Goal: Transaction & Acquisition: Purchase product/service

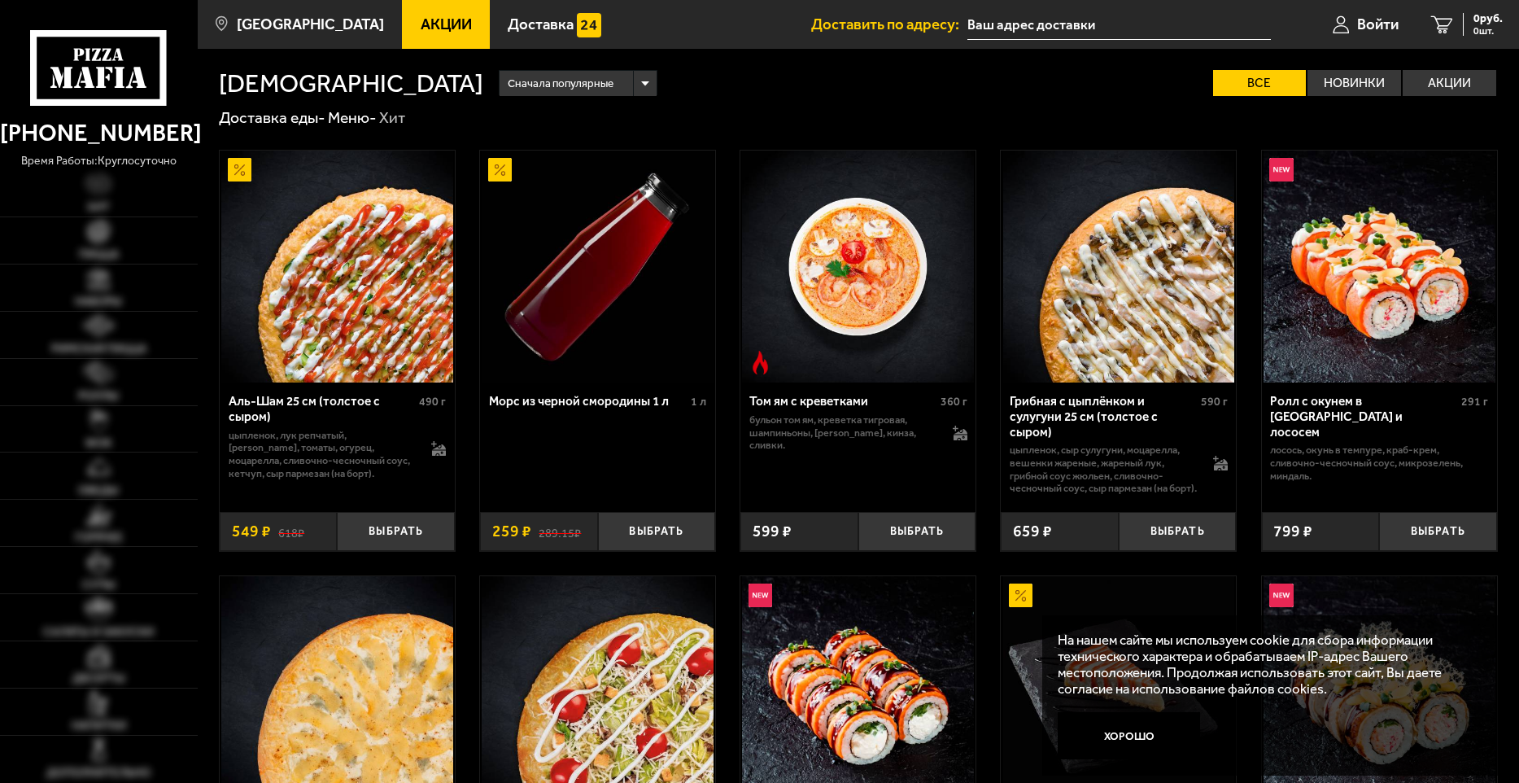
click at [427, 20] on span "Акции" at bounding box center [446, 24] width 51 height 15
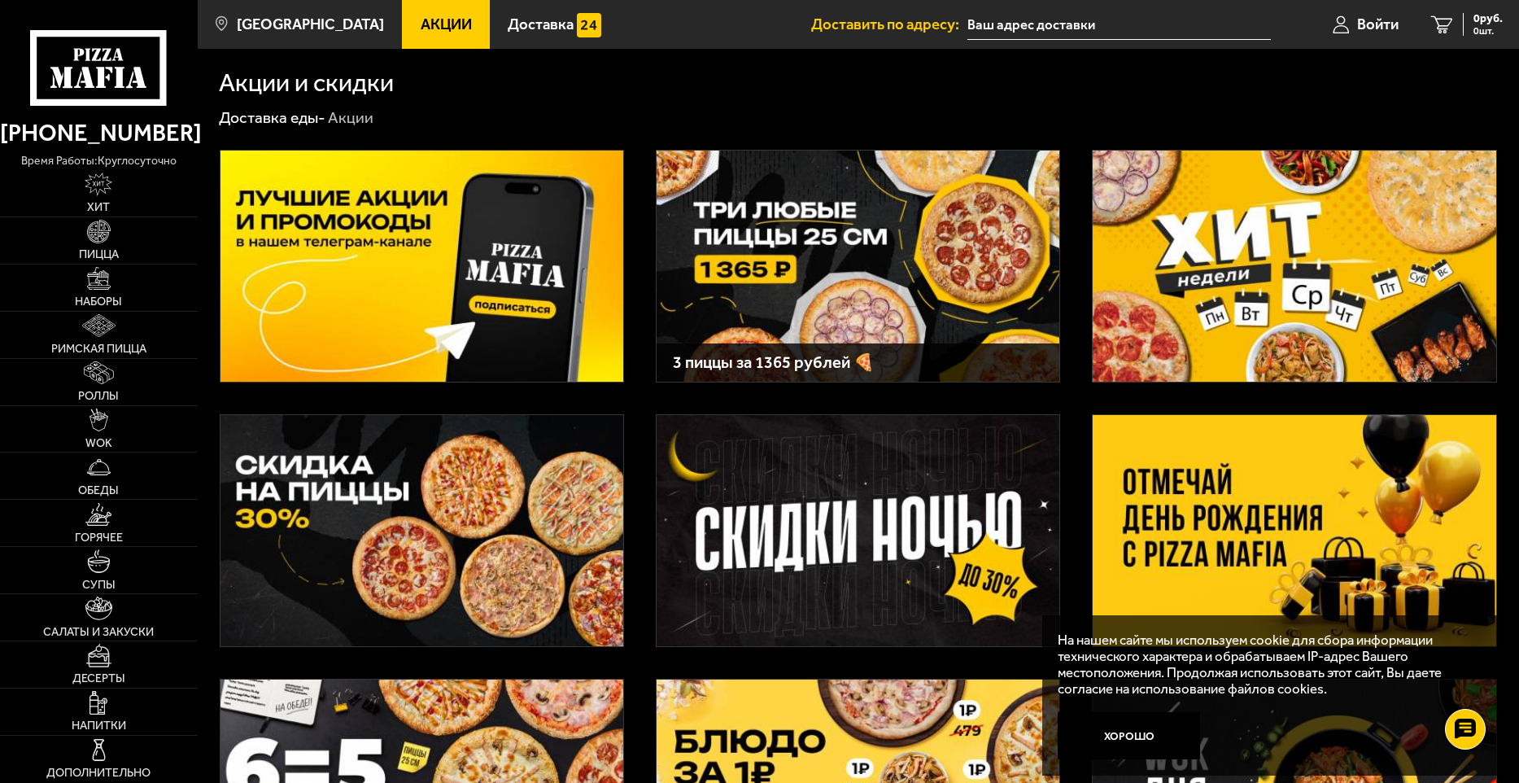
scroll to position [81, 0]
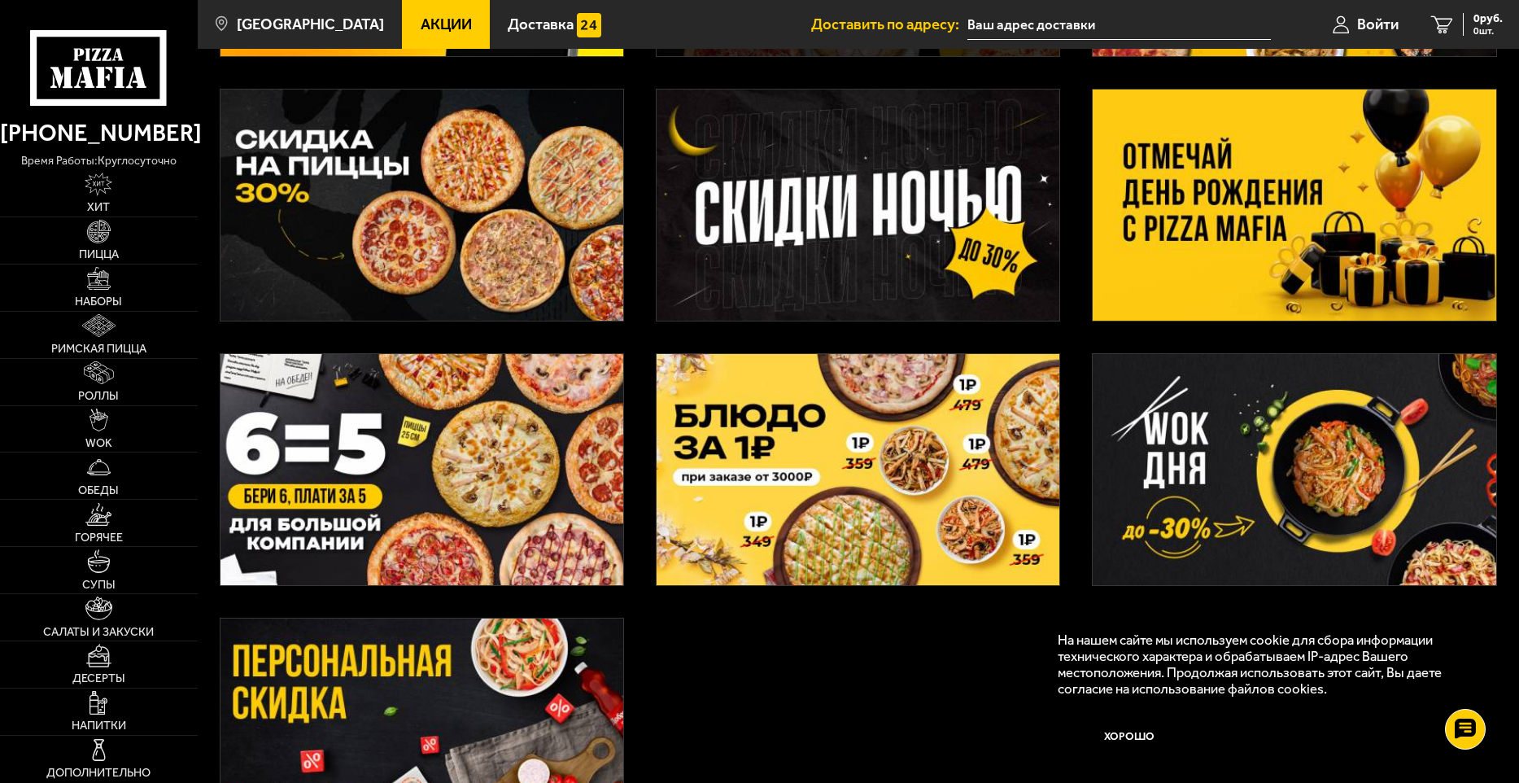
click at [506, 201] on img at bounding box center [422, 205] width 403 height 231
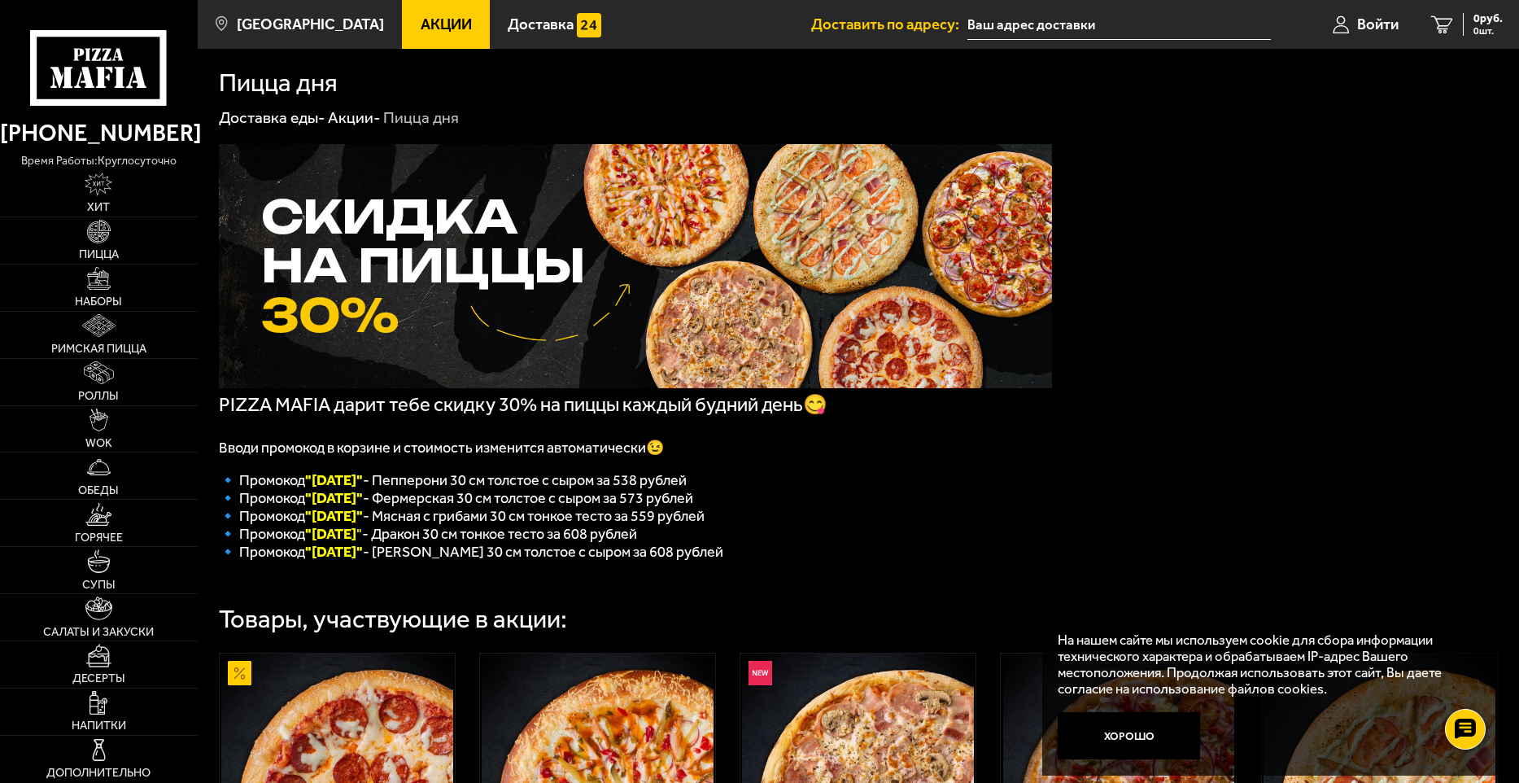
click at [392, 525] on span "🔹 Промокод "[DATE]" - Мясная с грибами 30 см тонкое тесто за 559 рублей" at bounding box center [462, 516] width 486 height 18
drag, startPoint x: 315, startPoint y: 527, endPoint x: 356, endPoint y: 527, distance: 41.5
click at [356, 525] on font ""[DATE]"" at bounding box center [334, 516] width 58 height 18
copy font "[DATE]"
click at [106, 243] on img at bounding box center [98, 231] width 23 height 23
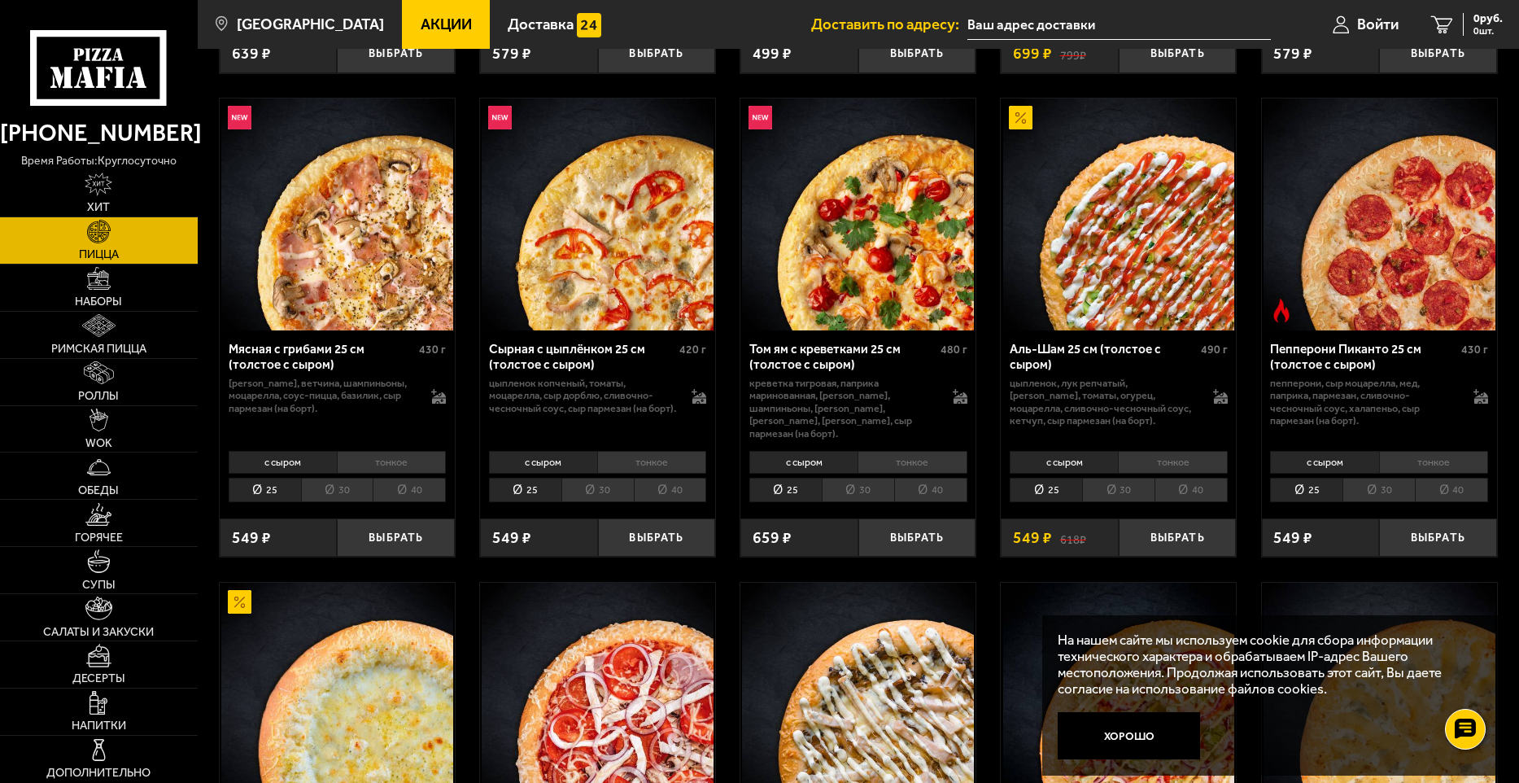
scroll to position [570, 0]
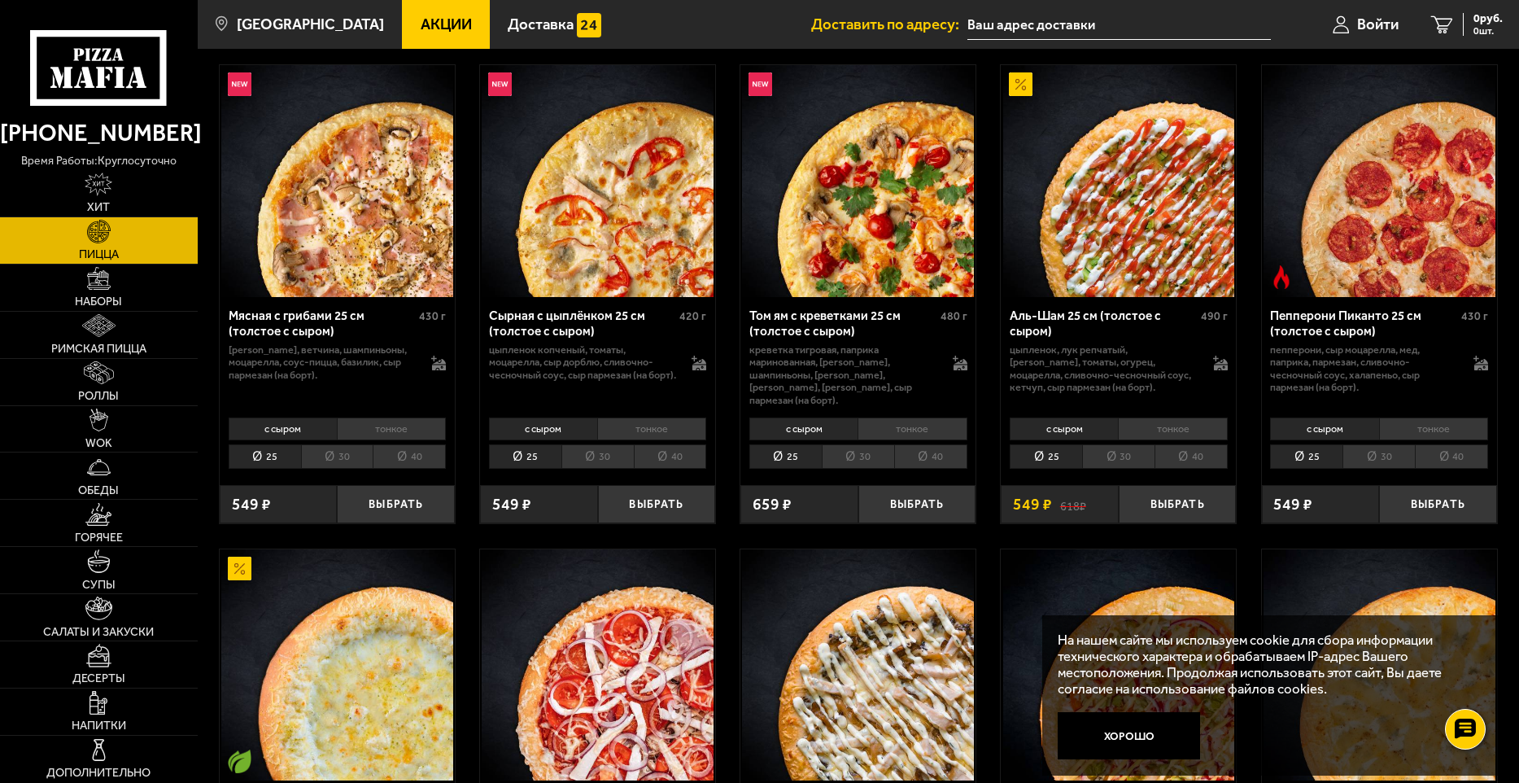
click at [334, 449] on li "30" at bounding box center [337, 456] width 72 height 25
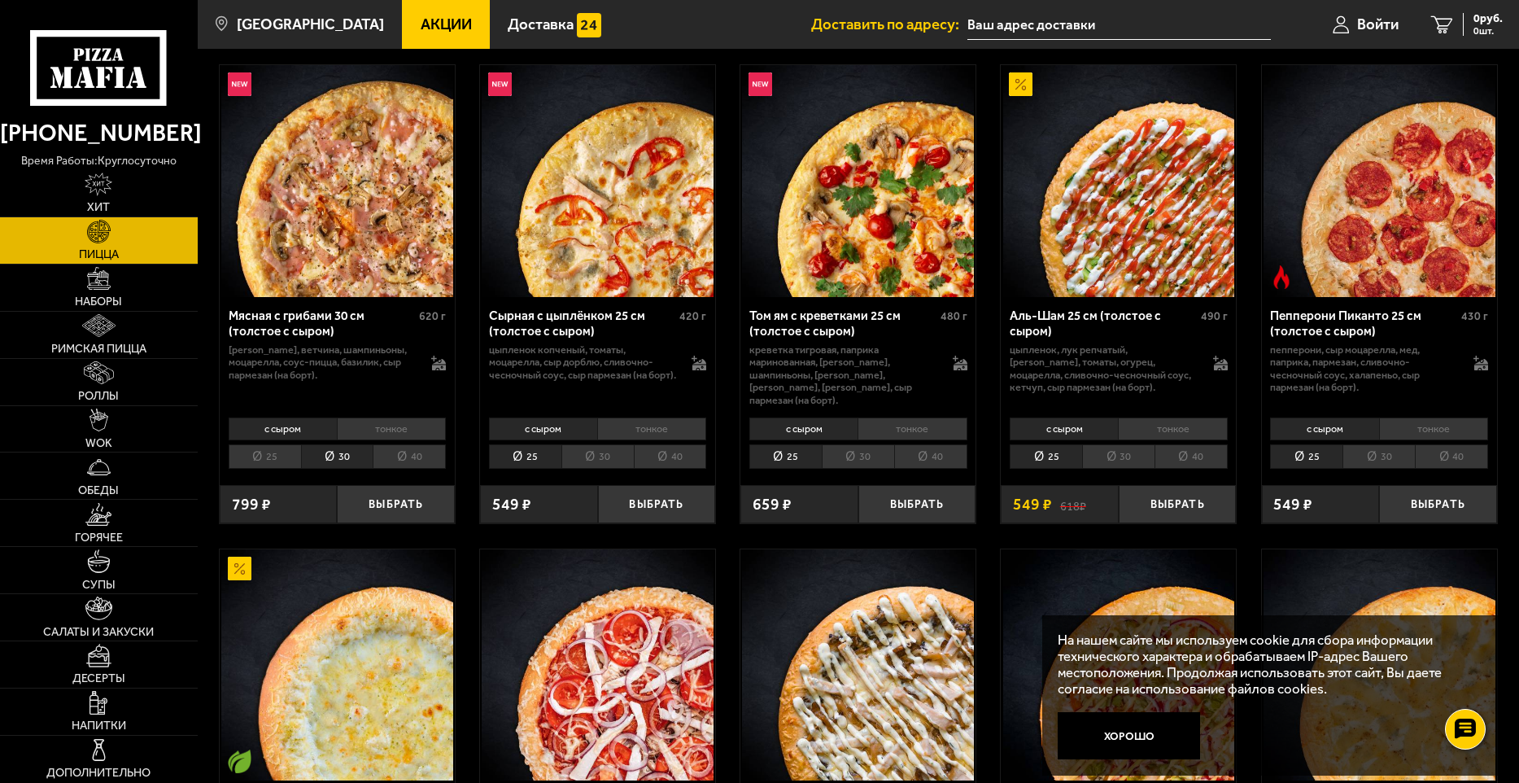
click at [379, 419] on li "тонкое" at bounding box center [391, 428] width 109 height 23
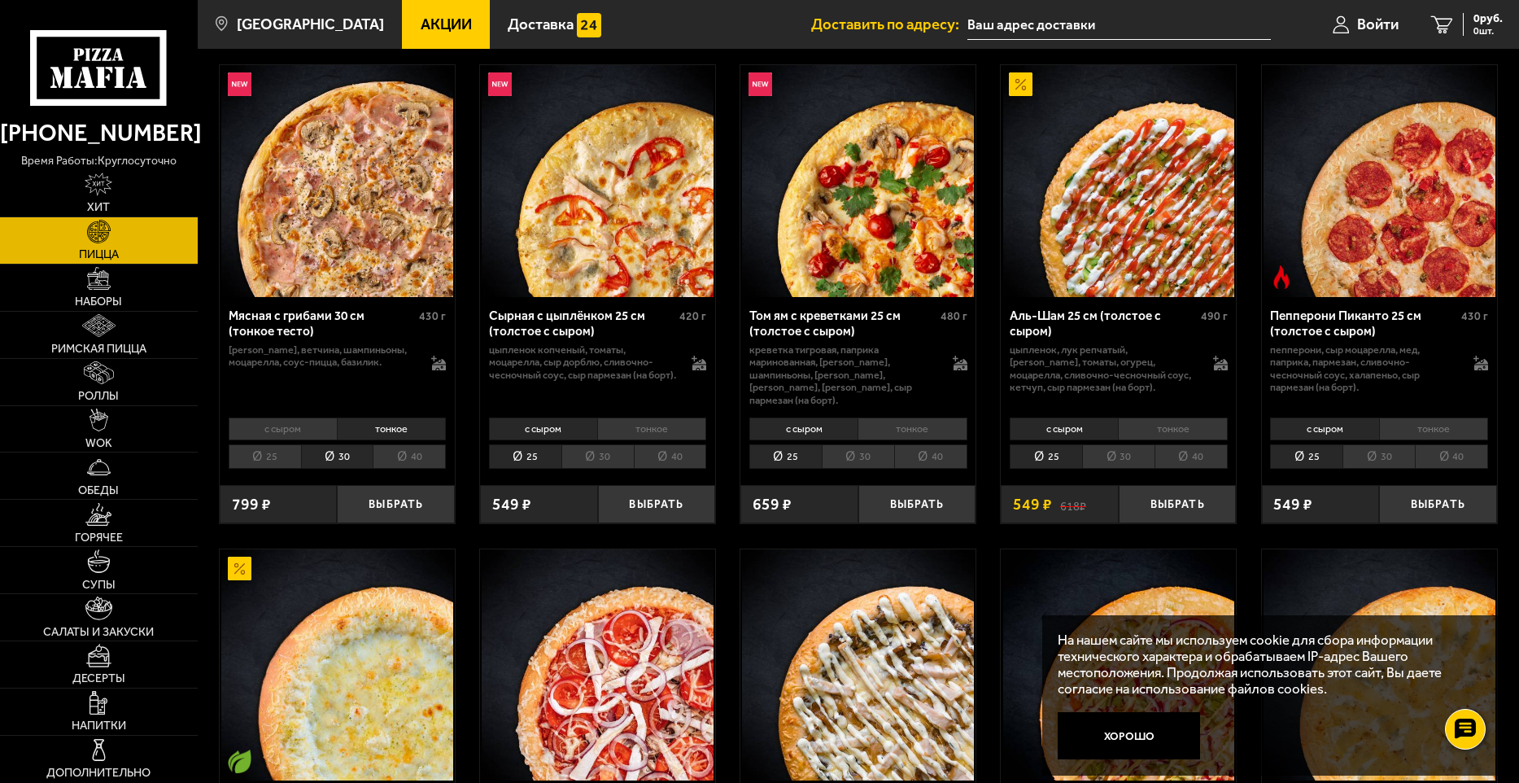
click at [304, 422] on li "с сыром" at bounding box center [283, 428] width 108 height 23
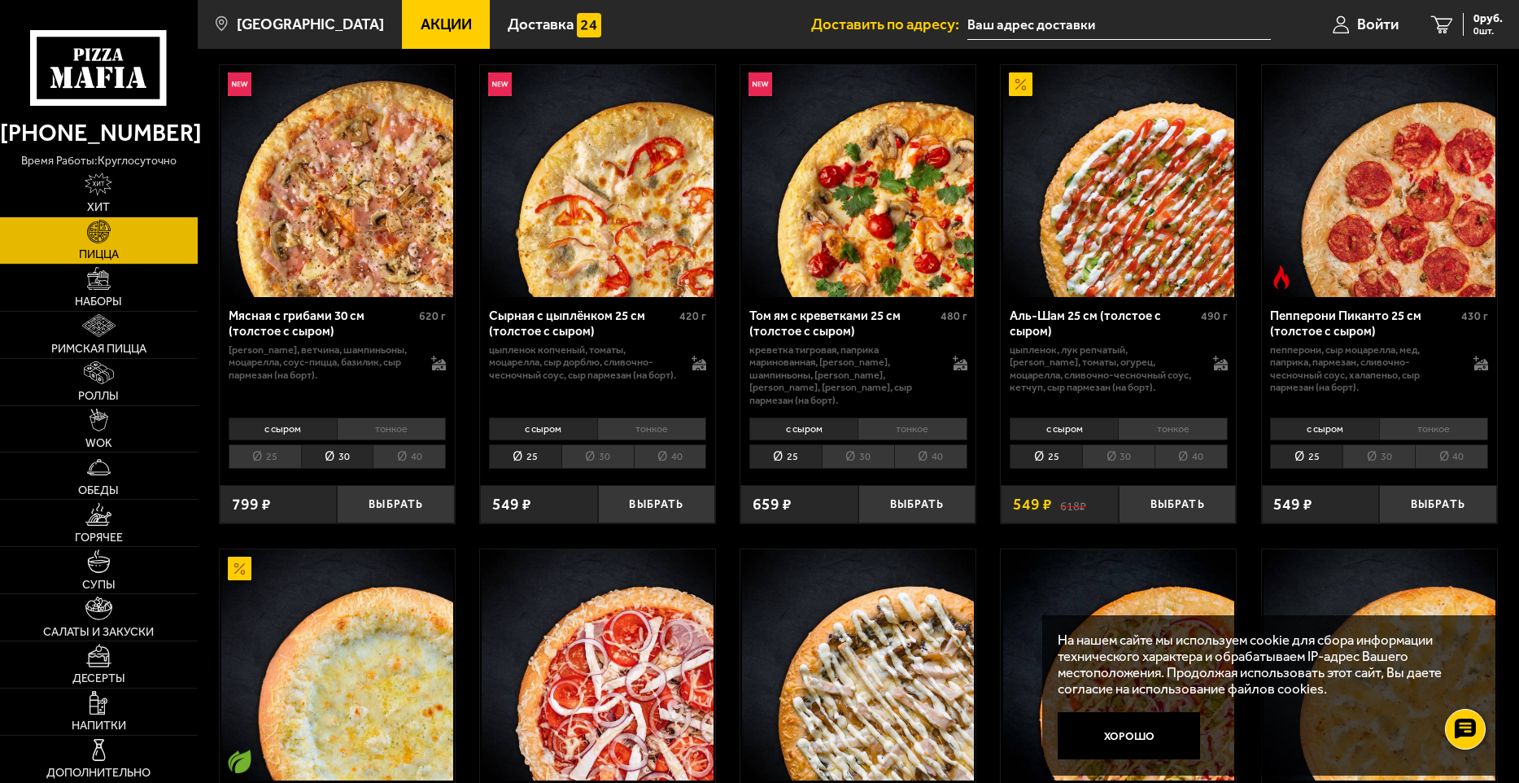
click at [383, 426] on li "тонкое" at bounding box center [391, 428] width 109 height 23
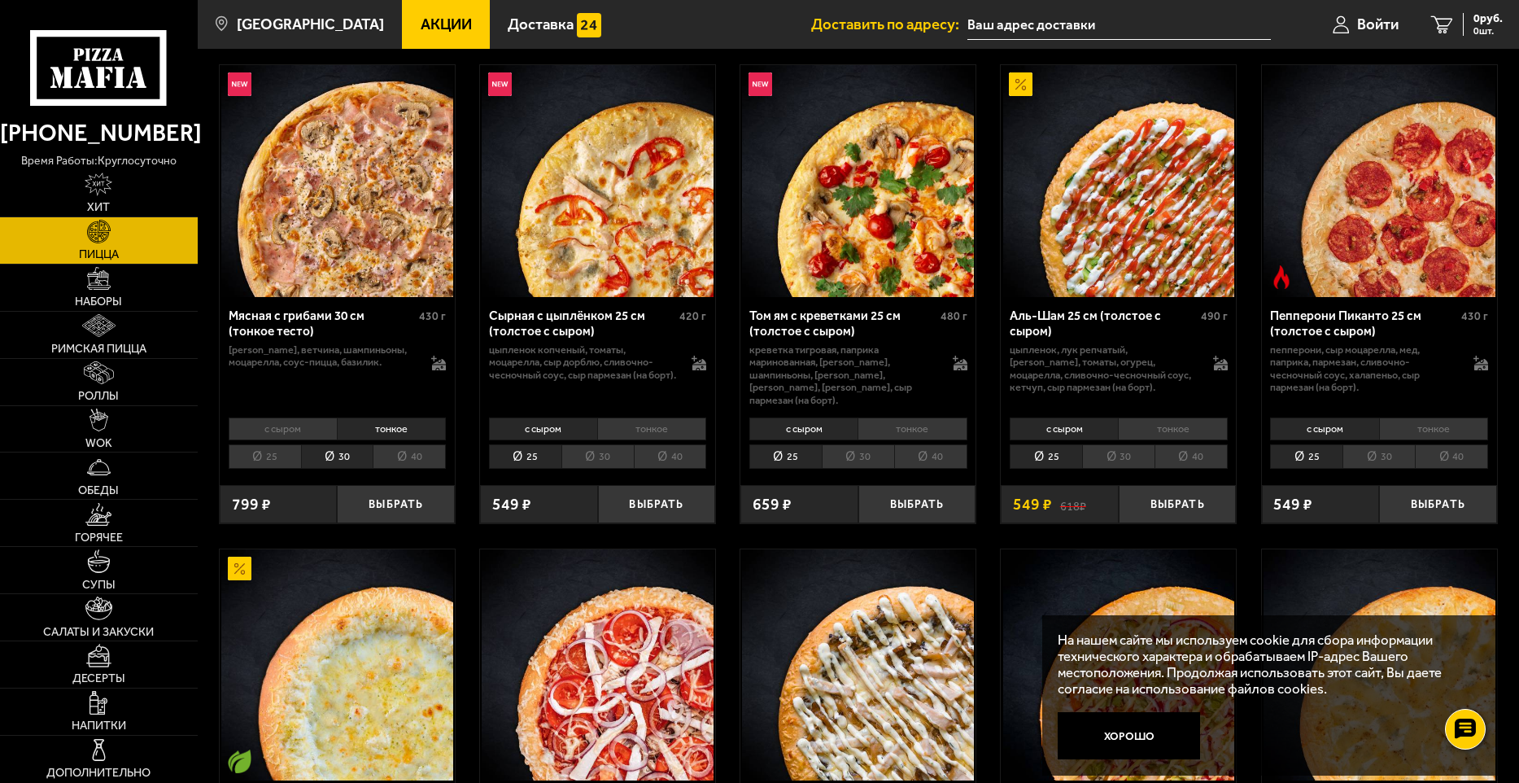
click at [308, 422] on li "с сыром" at bounding box center [283, 428] width 108 height 23
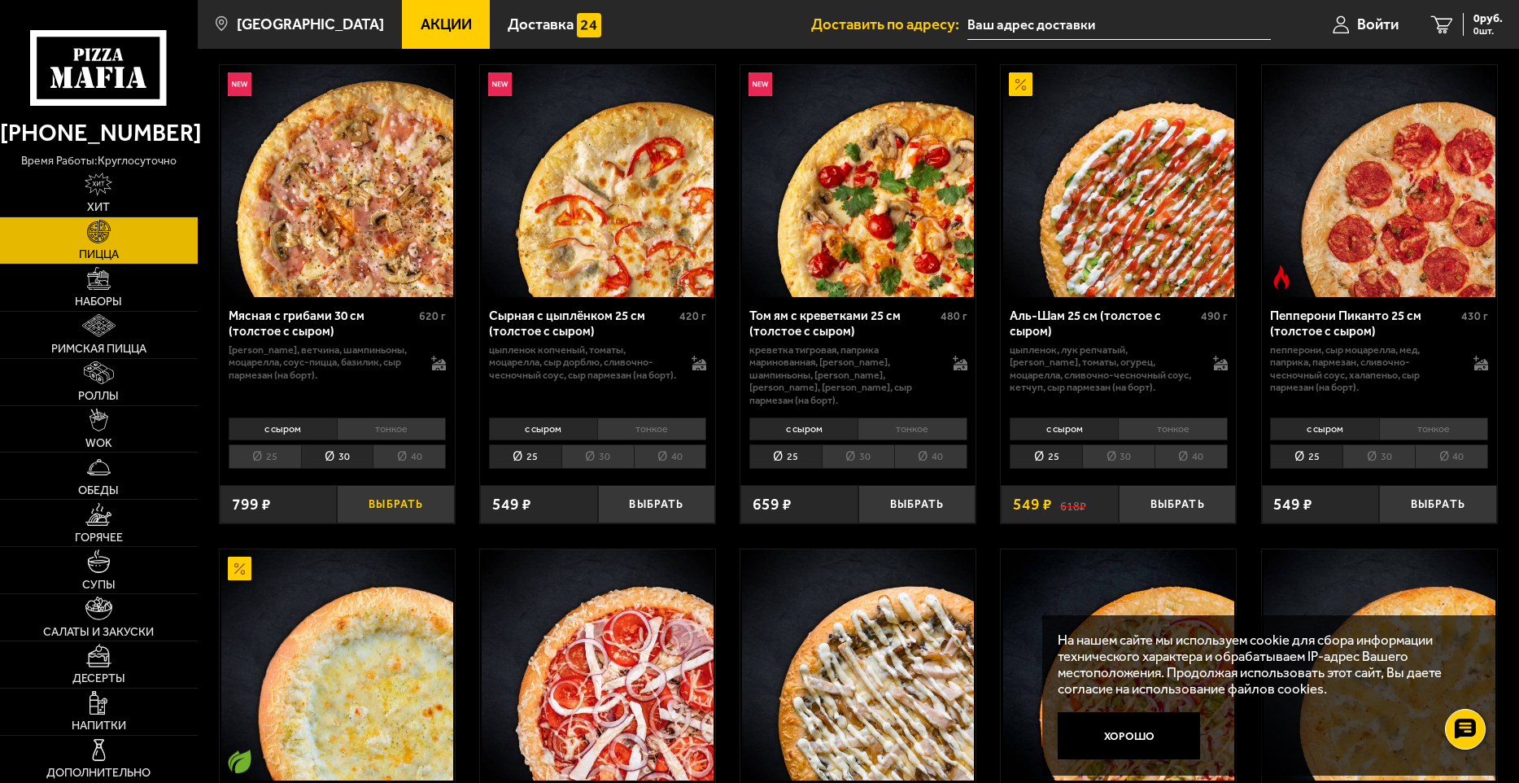
click at [404, 497] on button "Выбрать" at bounding box center [396, 504] width 118 height 39
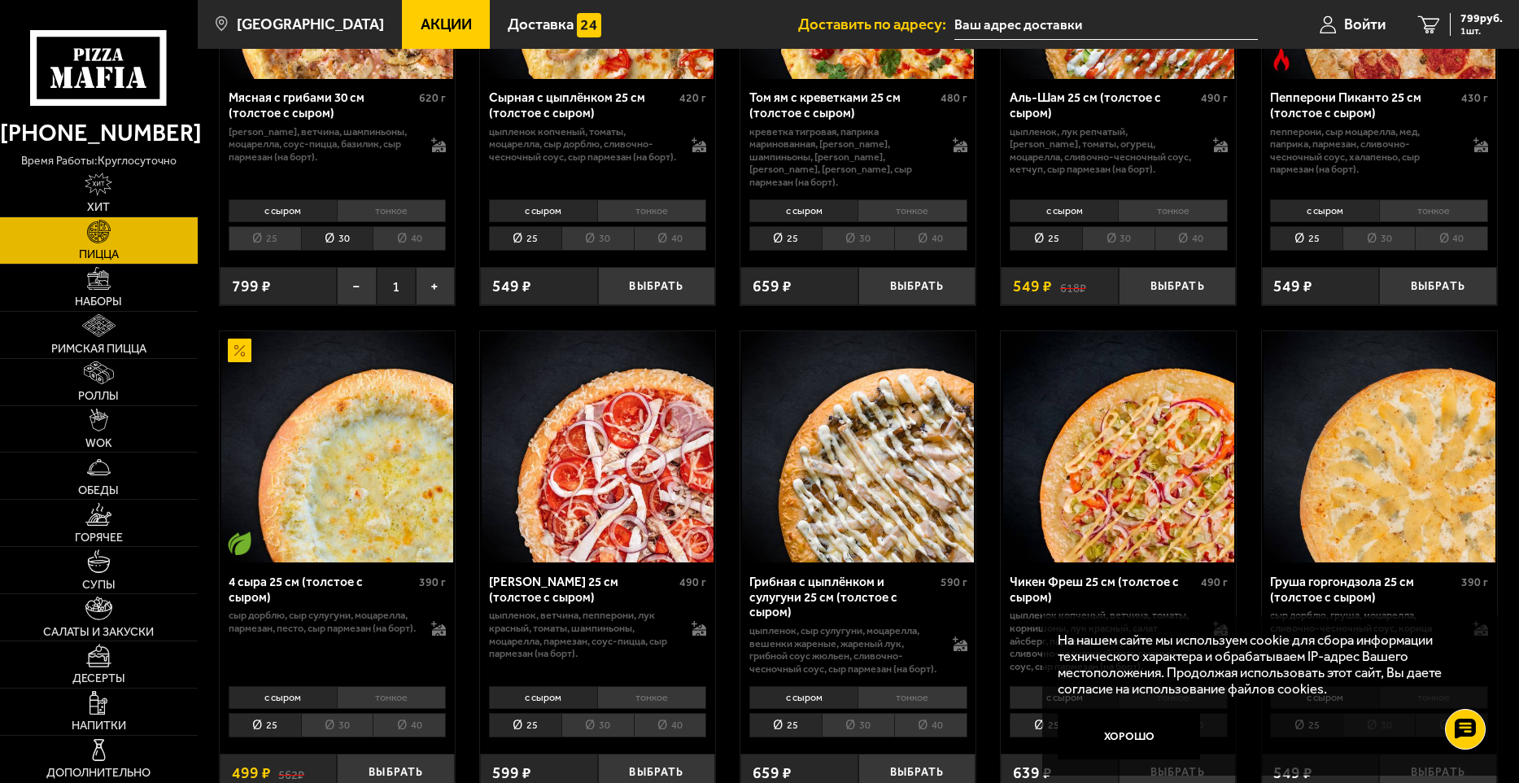
scroll to position [814, 0]
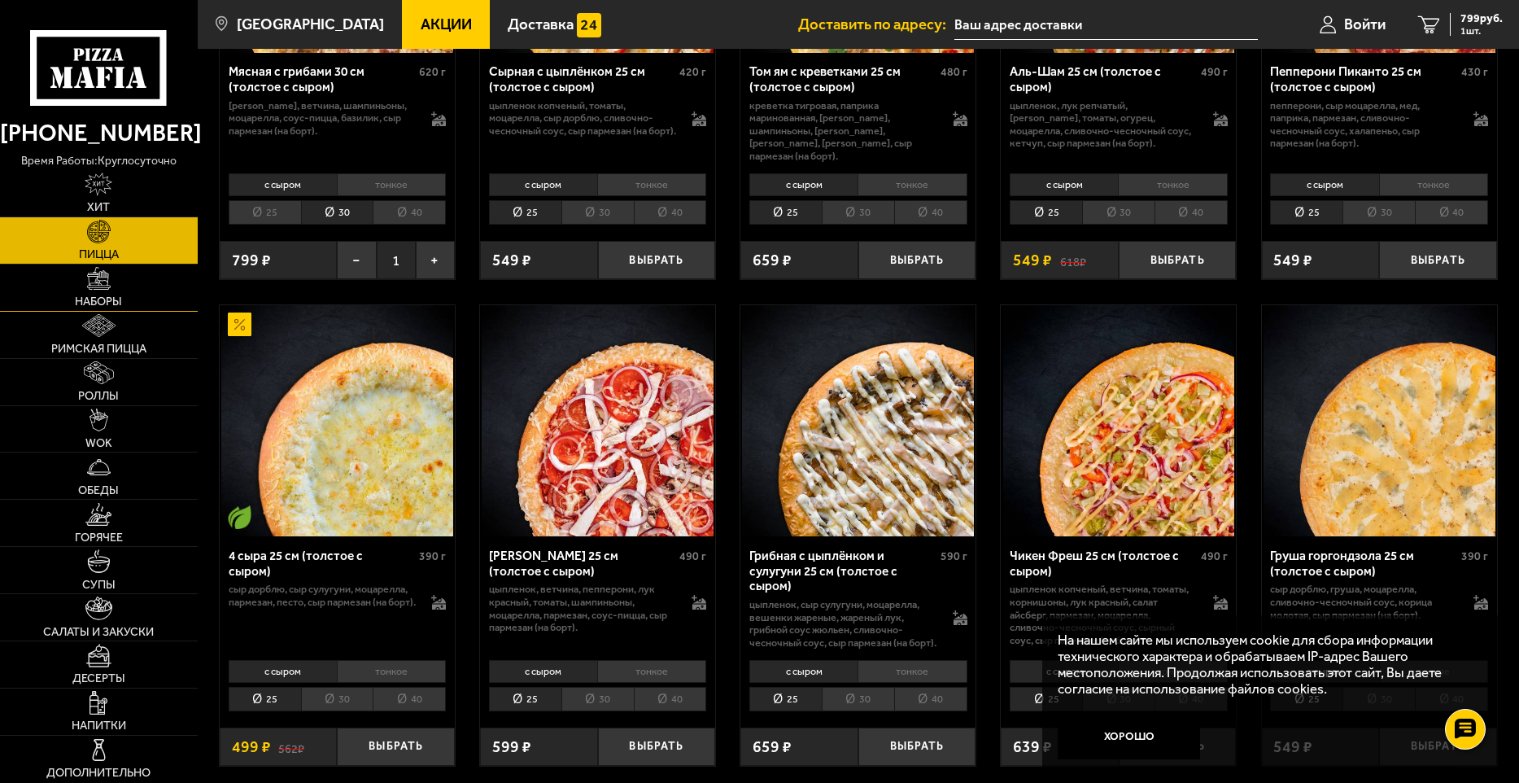
click at [102, 283] on img at bounding box center [98, 278] width 23 height 23
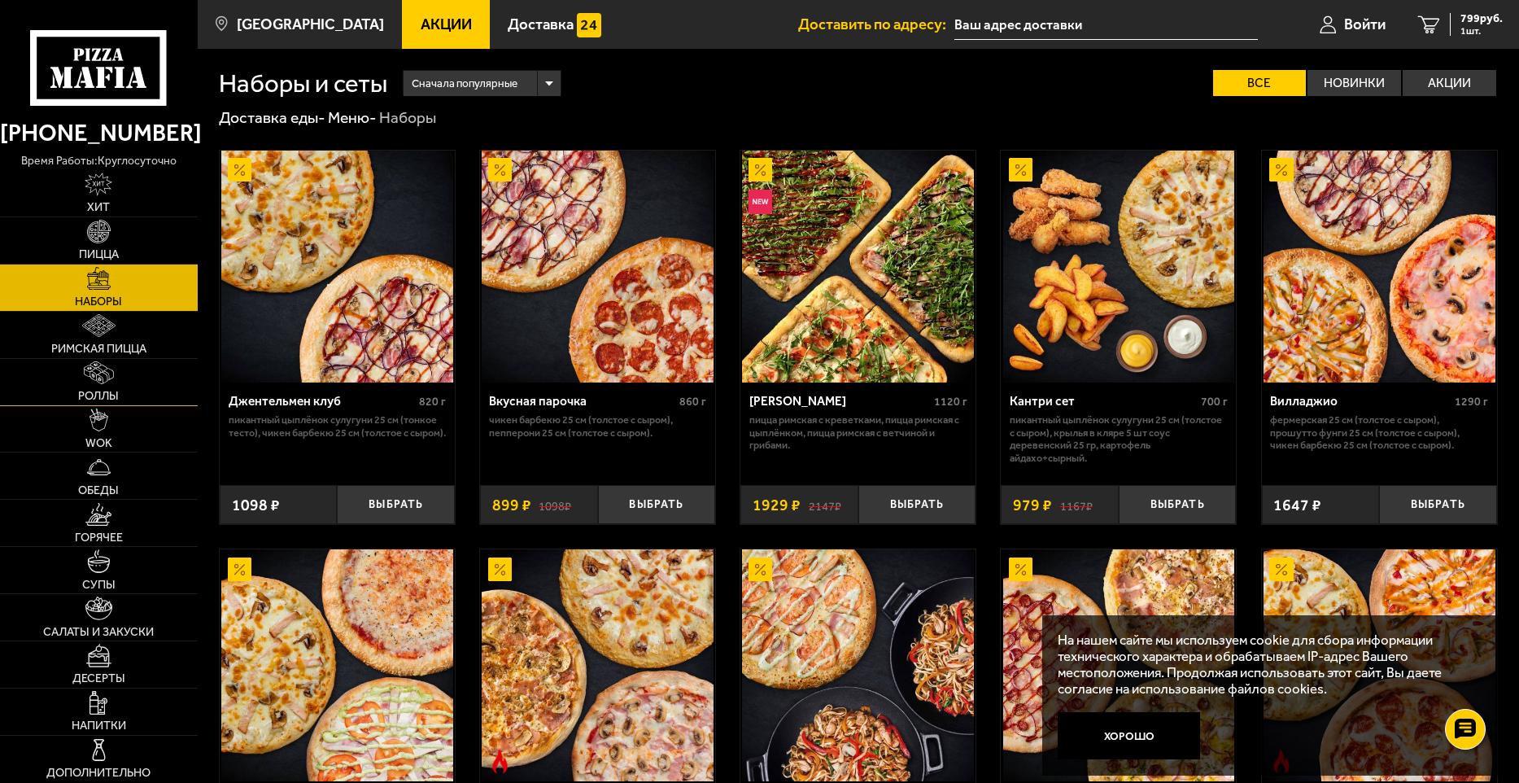
click at [91, 375] on img at bounding box center [99, 372] width 30 height 23
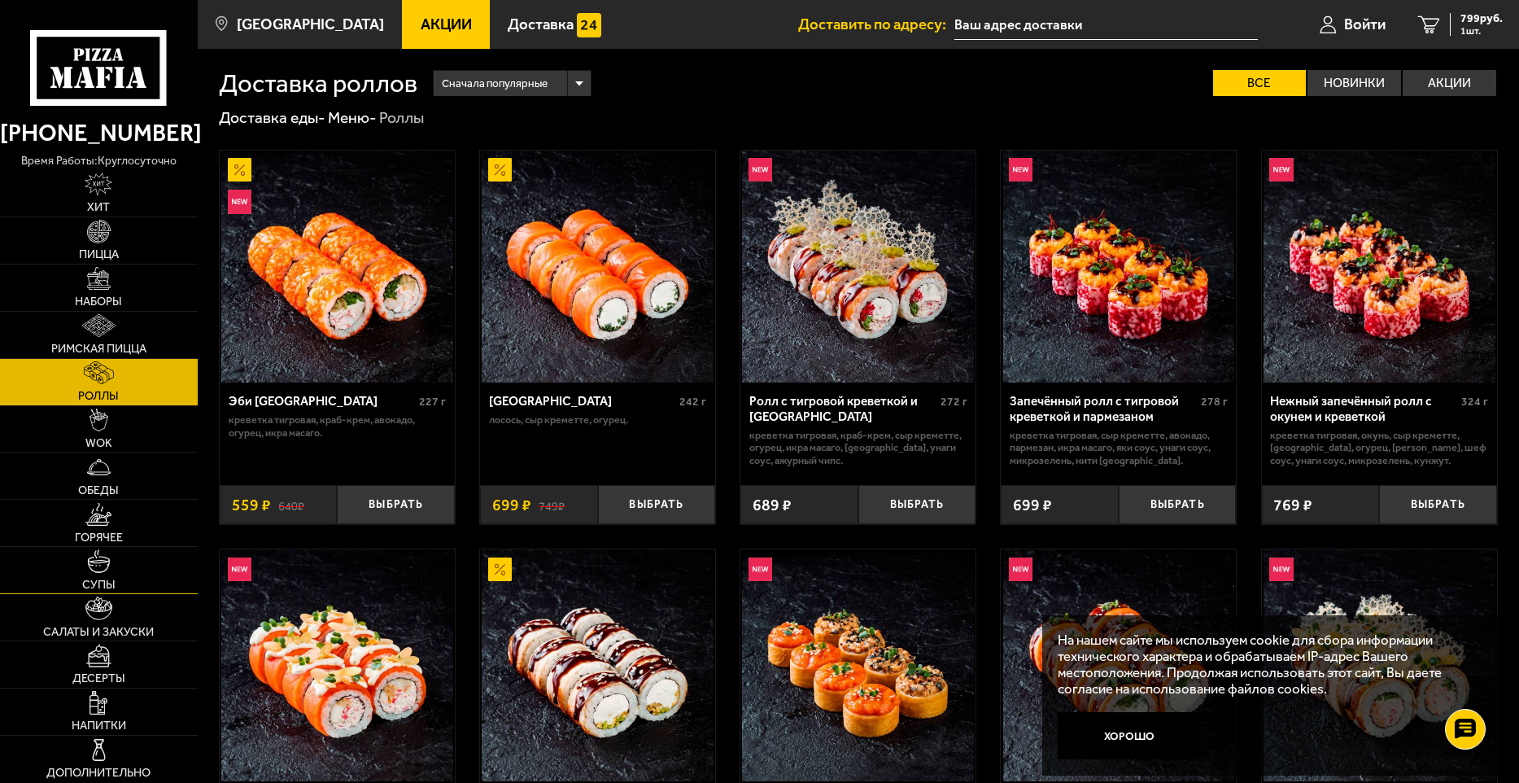
click at [110, 579] on span "Супы" at bounding box center [98, 584] width 33 height 11
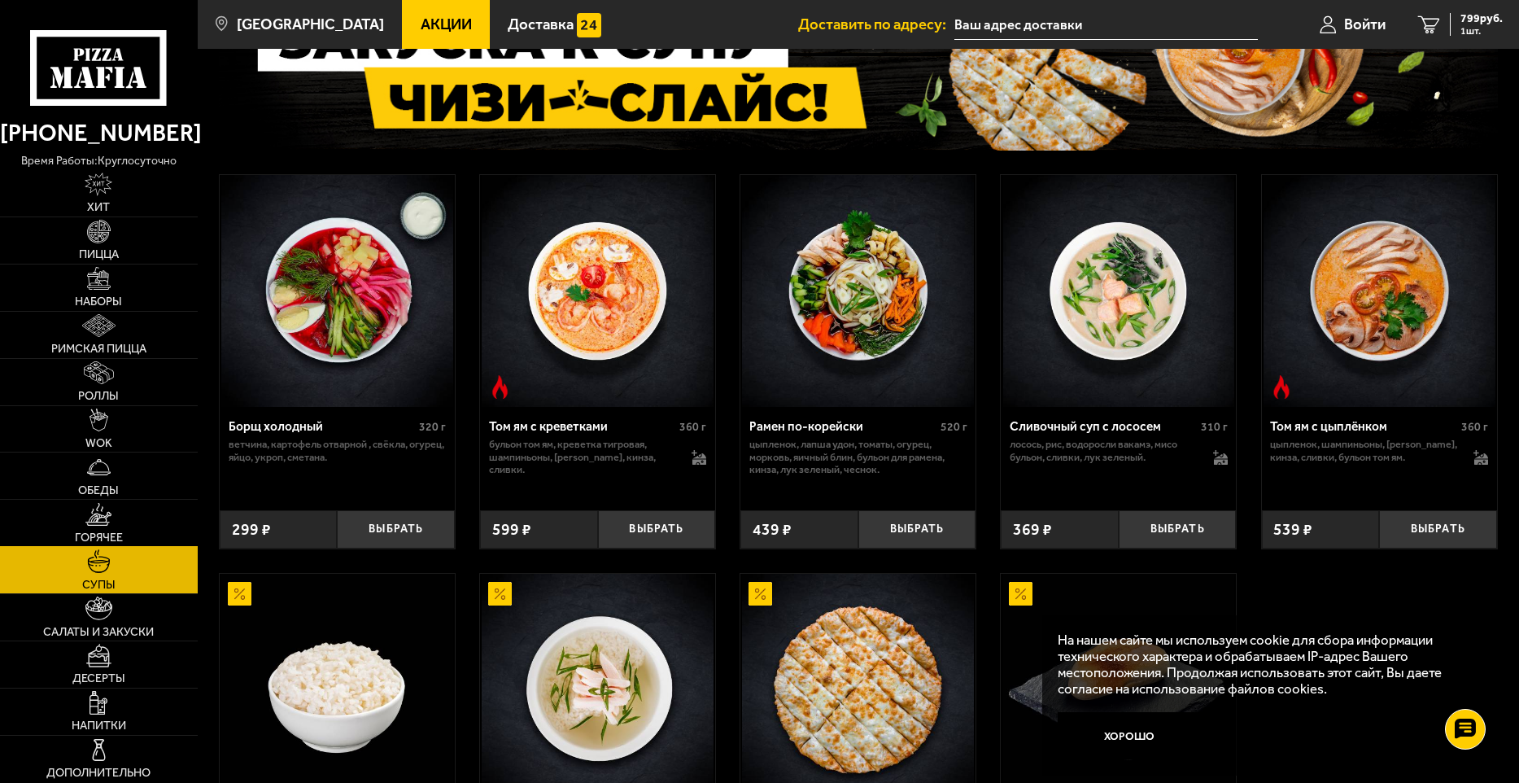
scroll to position [163, 0]
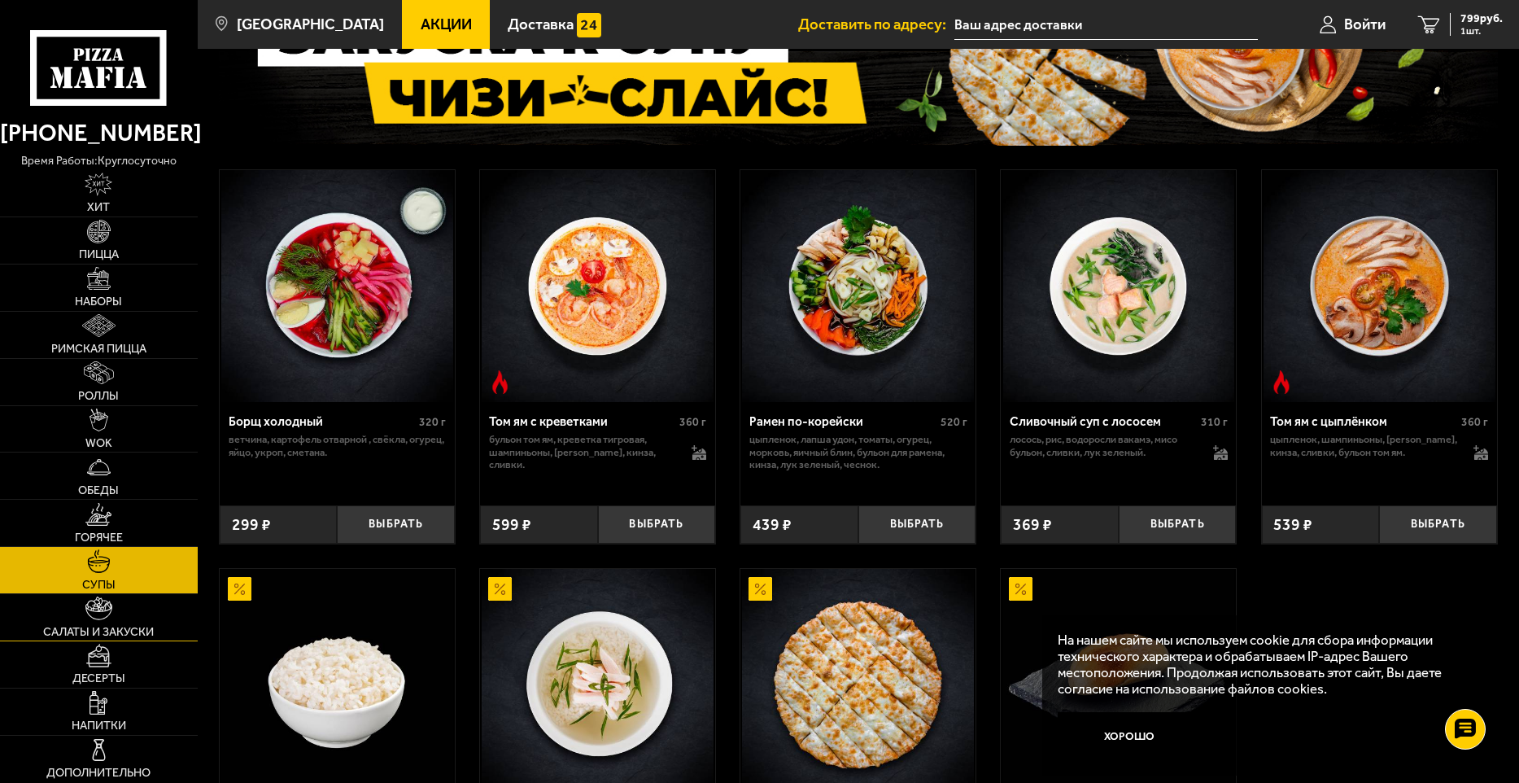
click at [90, 633] on span "Салаты и закуски" at bounding box center [98, 632] width 111 height 11
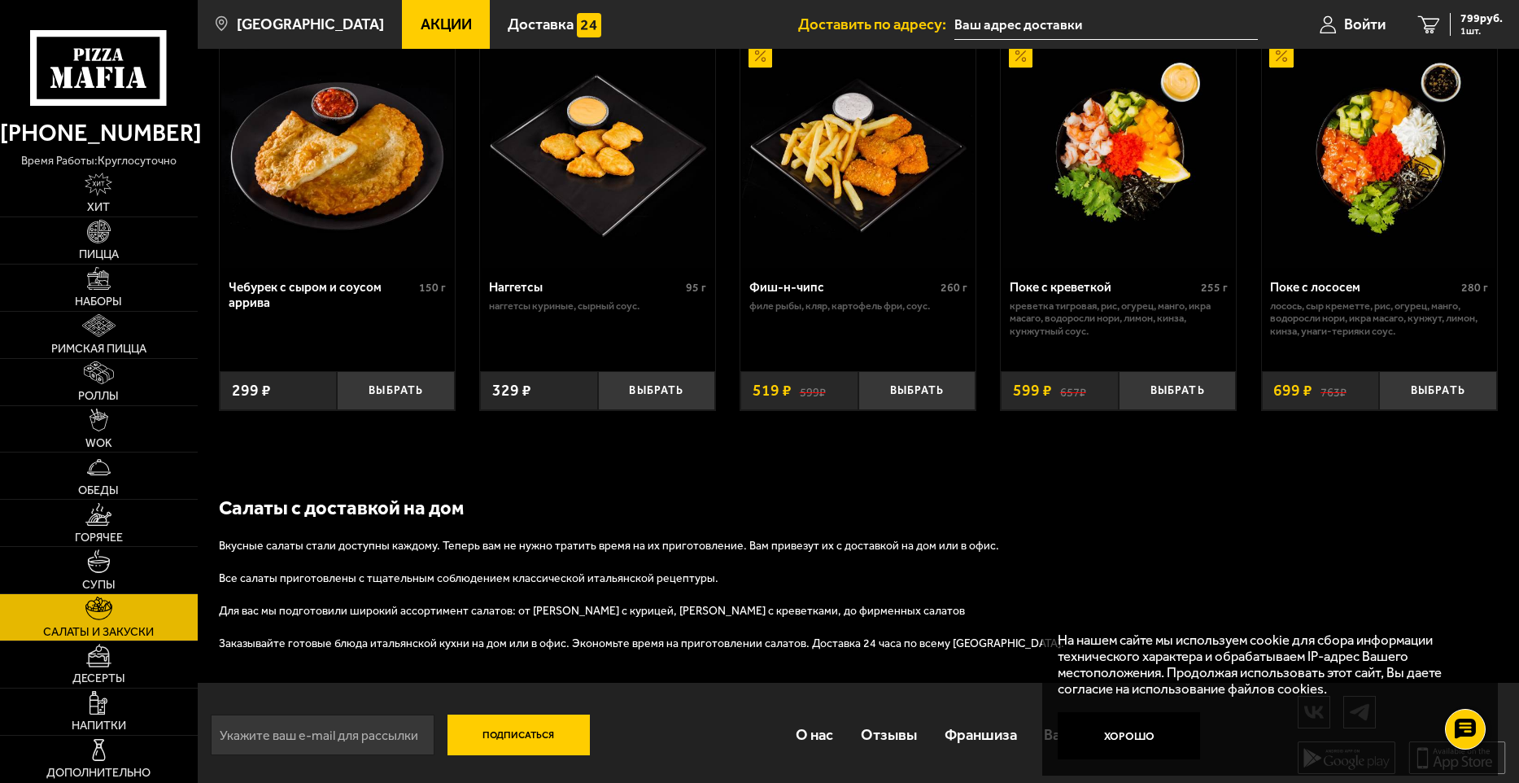
scroll to position [1012, 0]
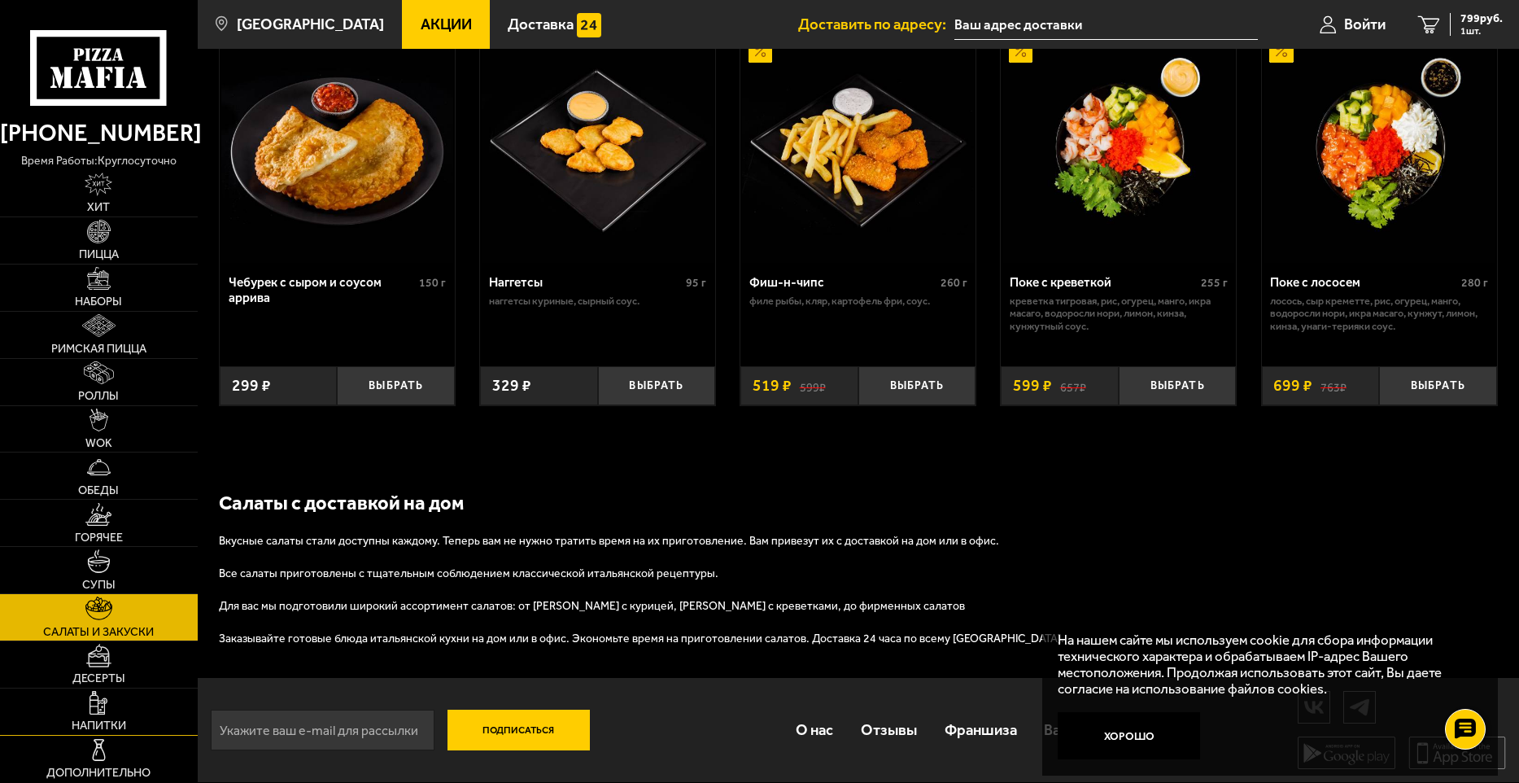
click at [84, 711] on link "Напитки" at bounding box center [99, 711] width 198 height 46
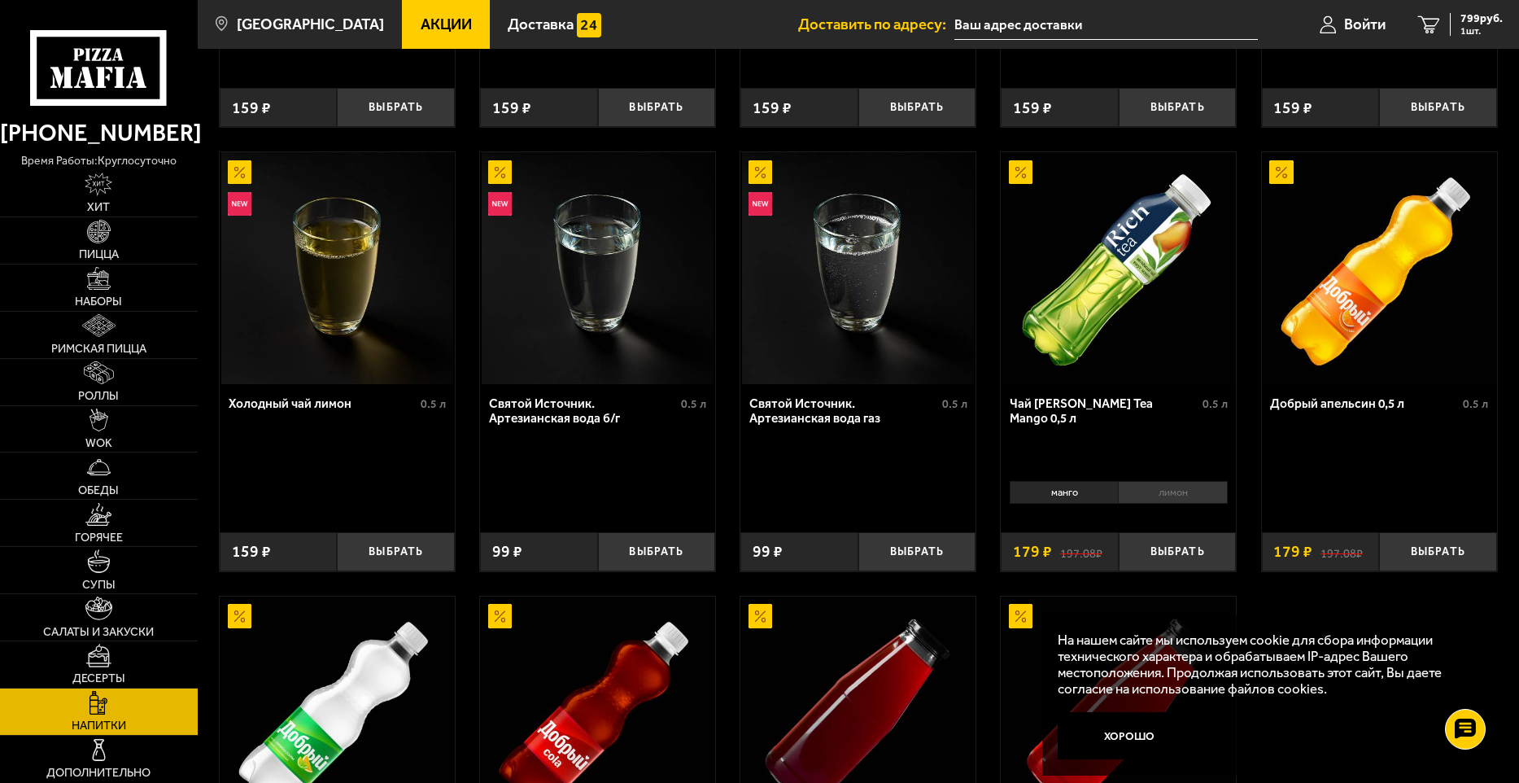
scroll to position [59, 0]
